Goal: Navigation & Orientation: Find specific page/section

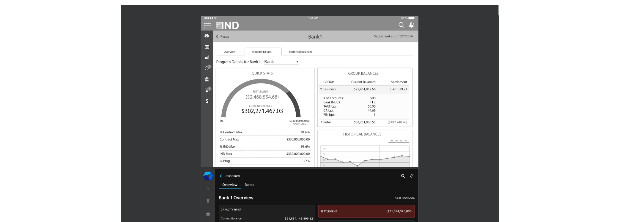
scroll to position [639, 0]
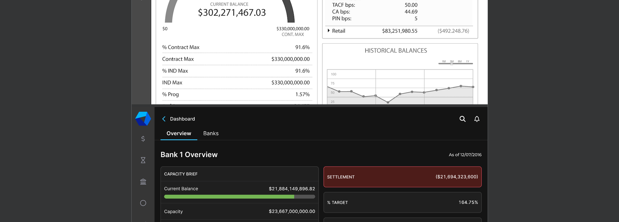
drag, startPoint x: 602, startPoint y: 105, endPoint x: 294, endPoint y: 0, distance: 325.1
click at [587, 99] on div at bounding box center [309, 107] width 619 height 538
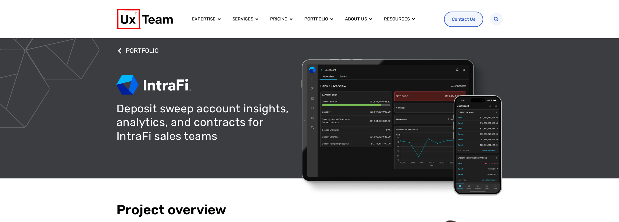
scroll to position [0, 0]
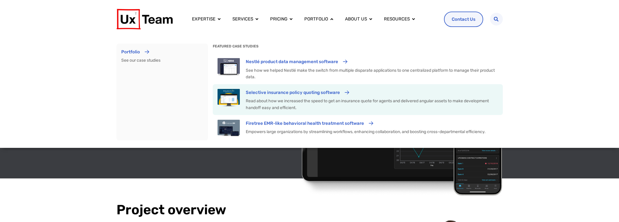
click at [285, 91] on p "Selective insurance policy quoting software" at bounding box center [293, 92] width 94 height 7
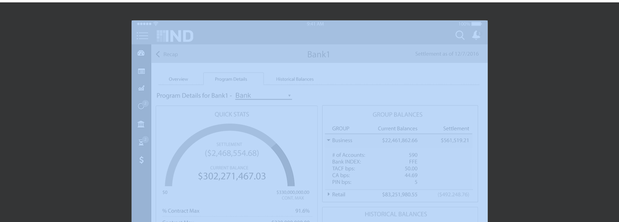
scroll to position [668, 0]
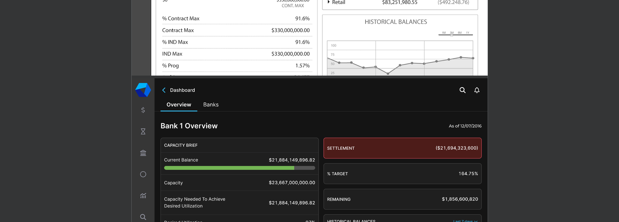
click at [303, 144] on img at bounding box center [310, 202] width 356 height 249
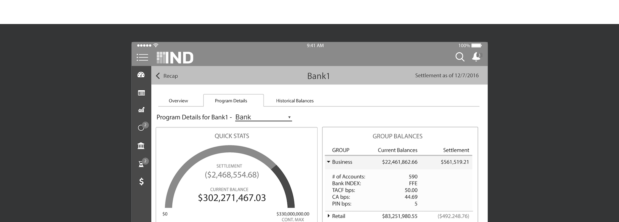
scroll to position [451, 0]
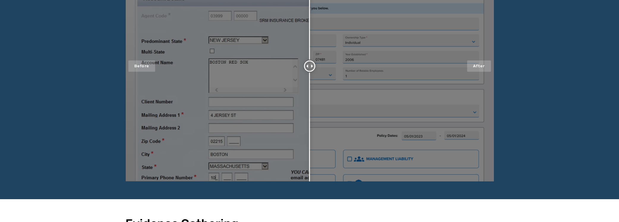
scroll to position [493, 0]
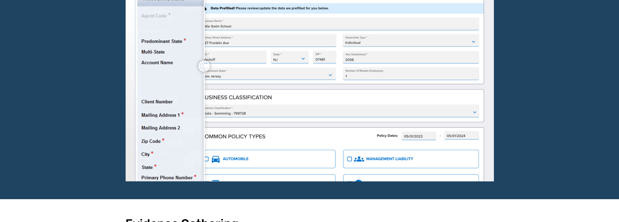
drag, startPoint x: 307, startPoint y: 66, endPoint x: 347, endPoint y: 71, distance: 40.1
click at [344, 70] on div at bounding box center [309, 66] width 368 height 230
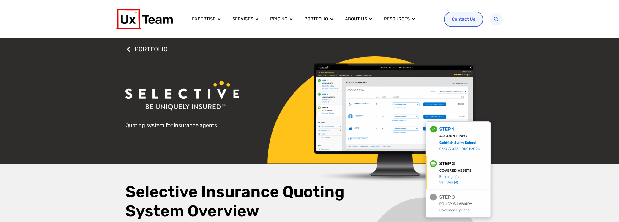
scroll to position [0, 0]
